Goal: Find specific page/section: Find specific page/section

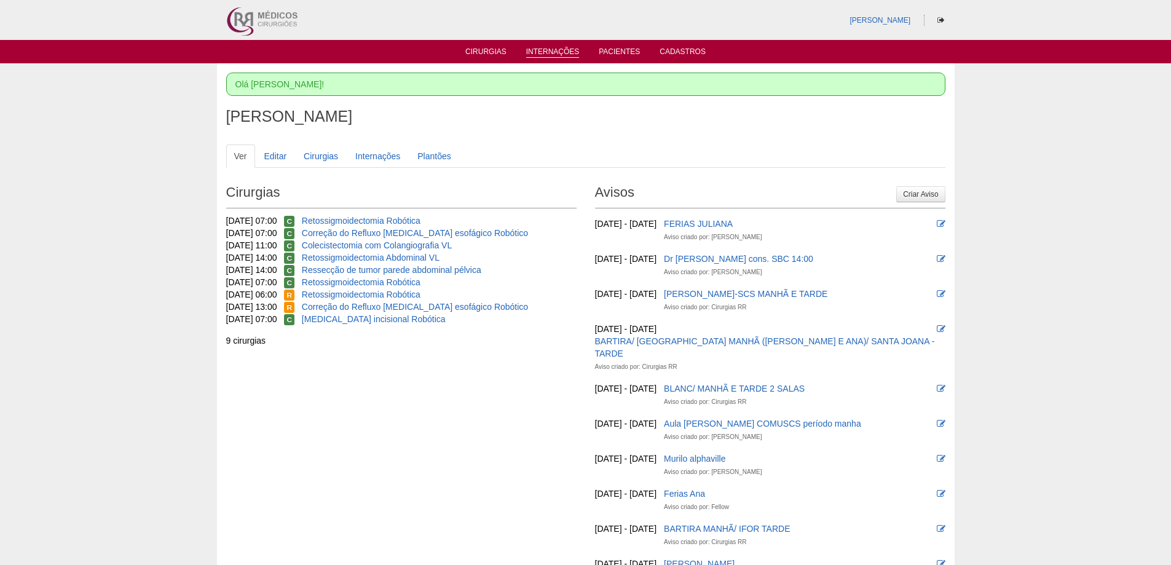
click at [561, 53] on link "Internações" at bounding box center [552, 52] width 53 height 10
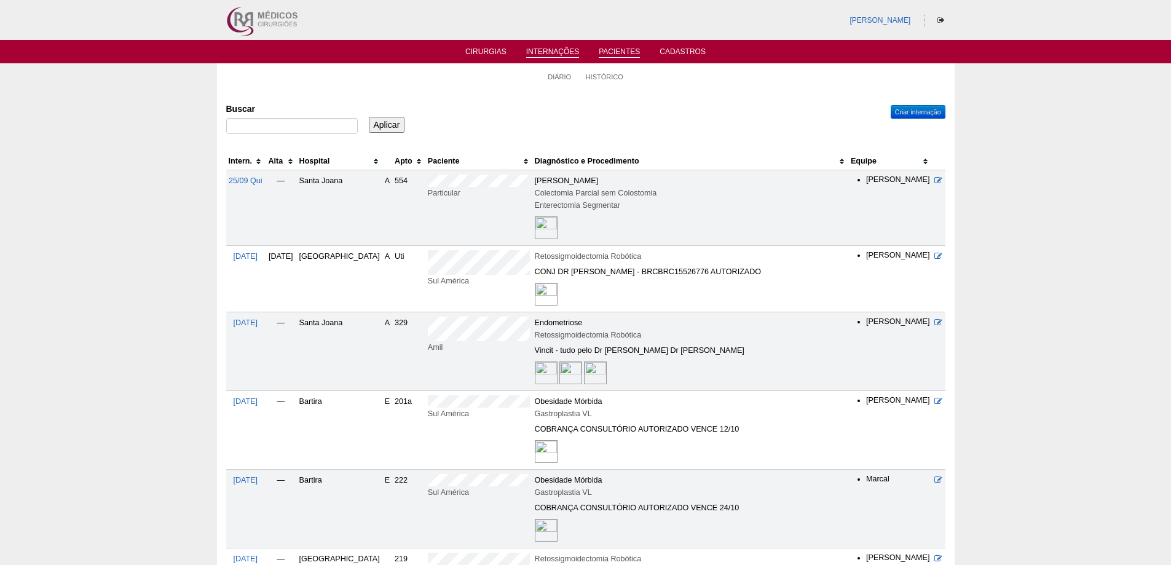
click at [611, 52] on link "Pacientes" at bounding box center [619, 52] width 41 height 10
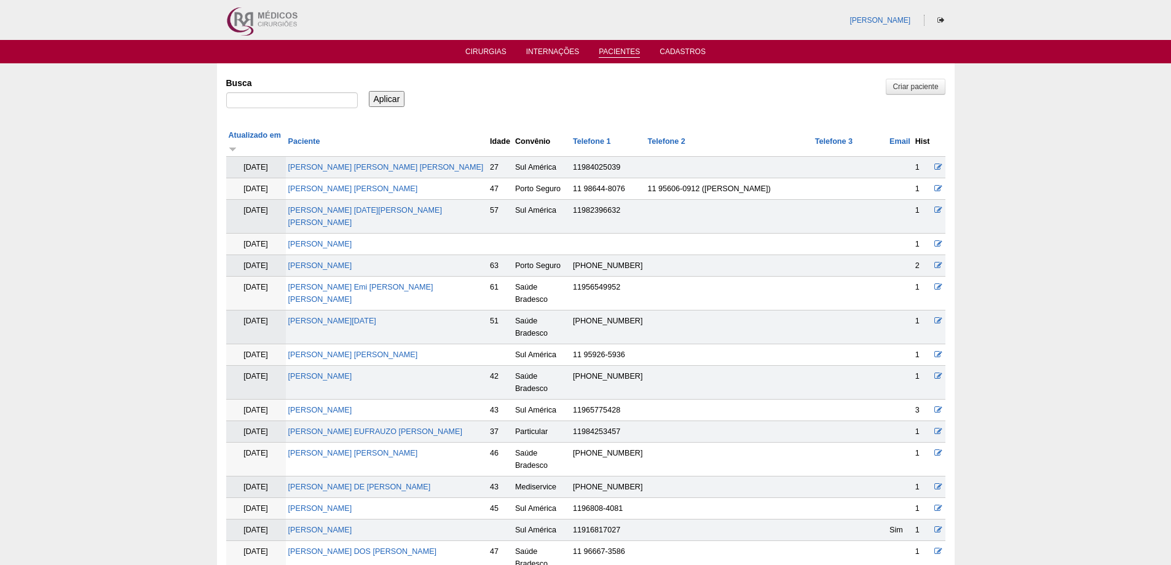
drag, startPoint x: 656, startPoint y: 0, endPoint x: 476, endPoint y: 27, distance: 182.7
click at [476, 27] on div "[PERSON_NAME]" at bounding box center [585, 20] width 737 height 40
click at [474, 52] on link "Cirurgias" at bounding box center [485, 52] width 41 height 10
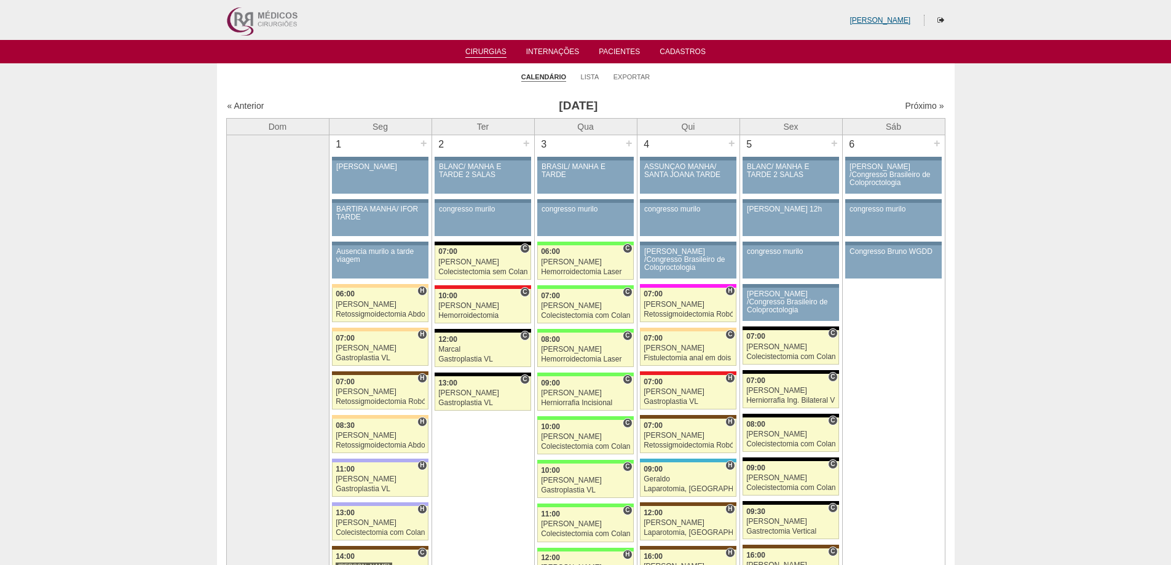
click at [874, 19] on link "[PERSON_NAME]" at bounding box center [879, 20] width 61 height 9
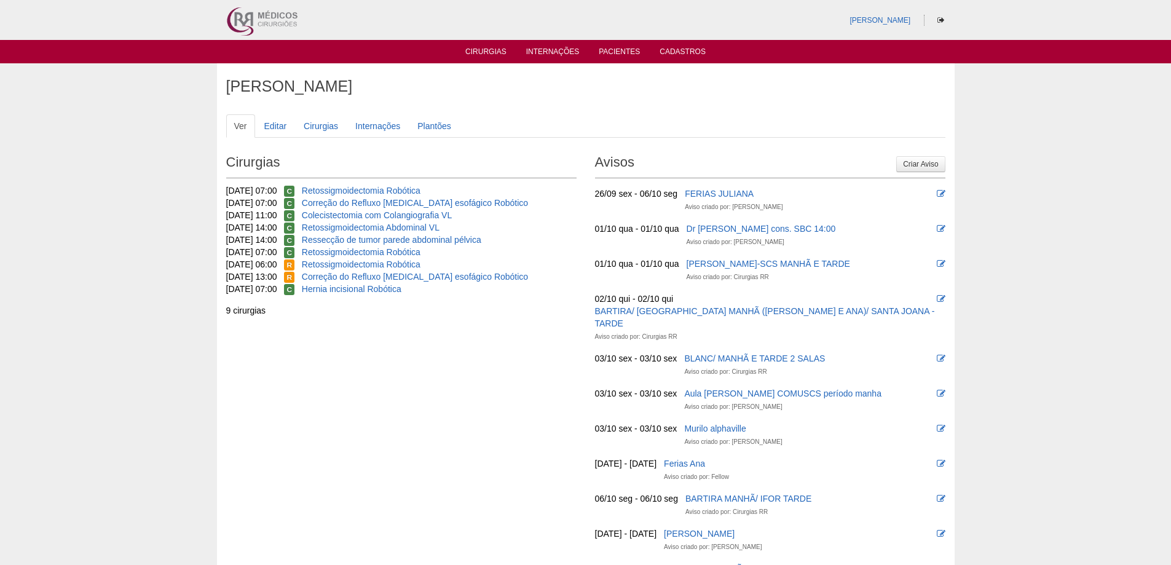
click at [243, 18] on img at bounding box center [261, 20] width 76 height 40
click at [467, 52] on link "Cirurgias" at bounding box center [485, 52] width 41 height 10
